Goal: Navigation & Orientation: Find specific page/section

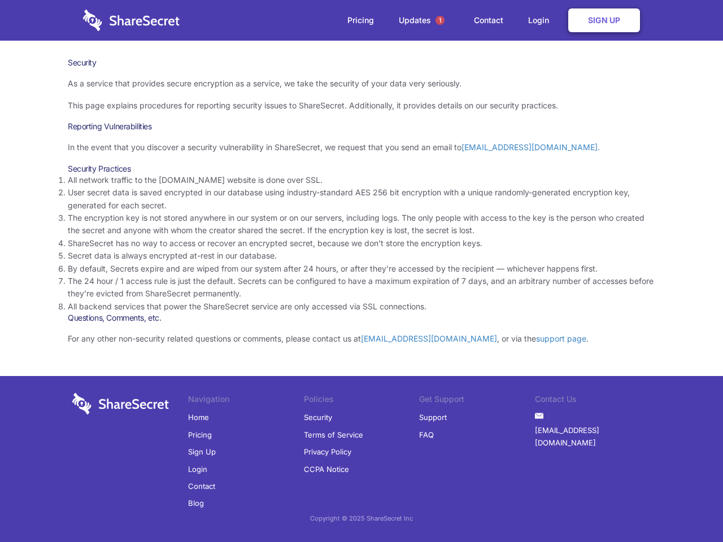
click at [361, 271] on li "By default, Secrets expire and are wiped from our system after 24 hours, or aft…" at bounding box center [361, 269] width 587 height 12
click at [440, 20] on span "1" at bounding box center [439, 20] width 9 height 9
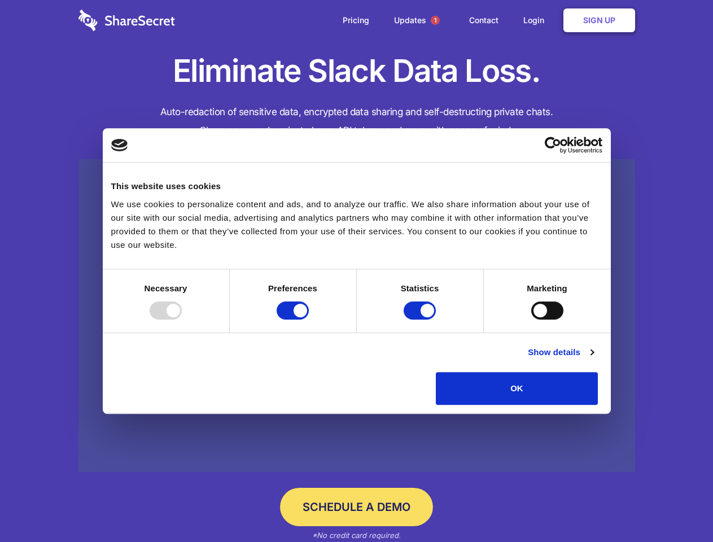
click at [182, 320] on div at bounding box center [166, 311] width 32 height 18
click at [309, 320] on input "Preferences" at bounding box center [293, 311] width 32 height 18
checkbox input "false"
click at [421, 320] on input "Statistics" at bounding box center [420, 311] width 32 height 18
checkbox input "false"
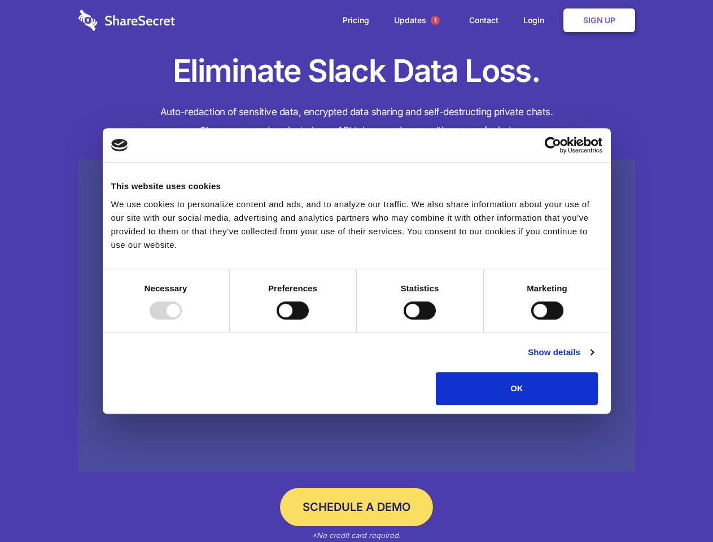
click at [531, 320] on input "Marketing" at bounding box center [547, 311] width 32 height 18
checkbox input "true"
click at [593, 359] on link "Show details" at bounding box center [561, 353] width 66 height 14
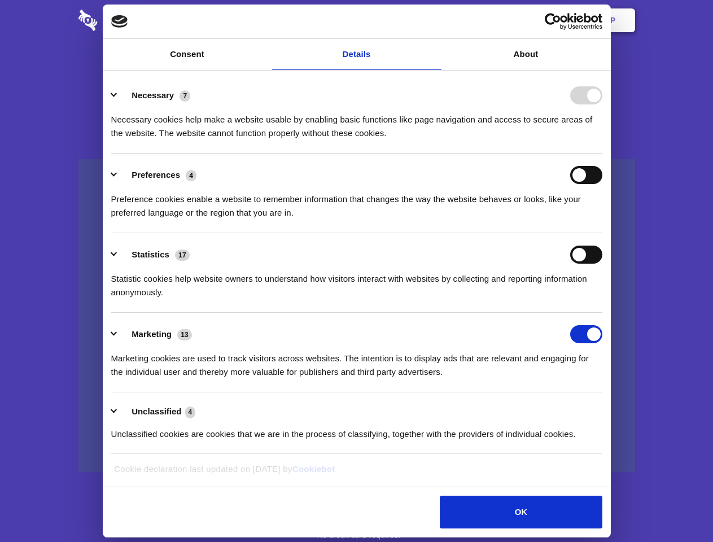
click at [603, 154] on li "Necessary 7 Necessary cookies help make a website usable by enabling basic func…" at bounding box center [356, 114] width 491 height 80
click at [435, 20] on span "1" at bounding box center [435, 20] width 9 height 9
